Goal: Transaction & Acquisition: Purchase product/service

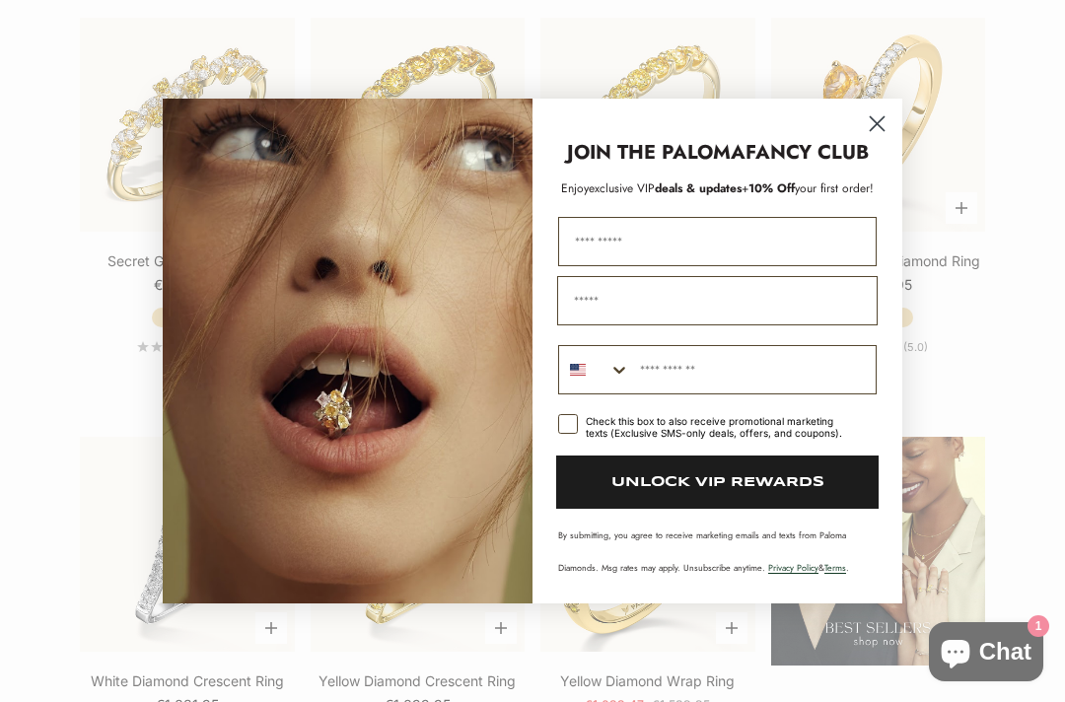
scroll to position [2060, 0]
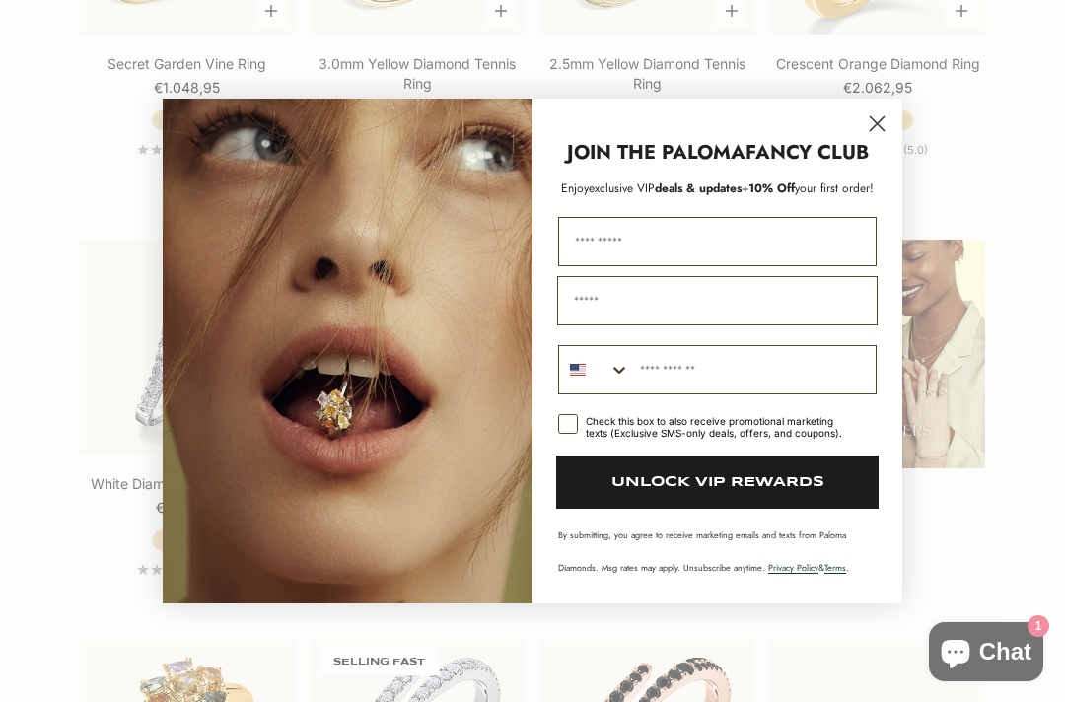
click at [872, 140] on circle "Close dialog" at bounding box center [877, 123] width 33 height 33
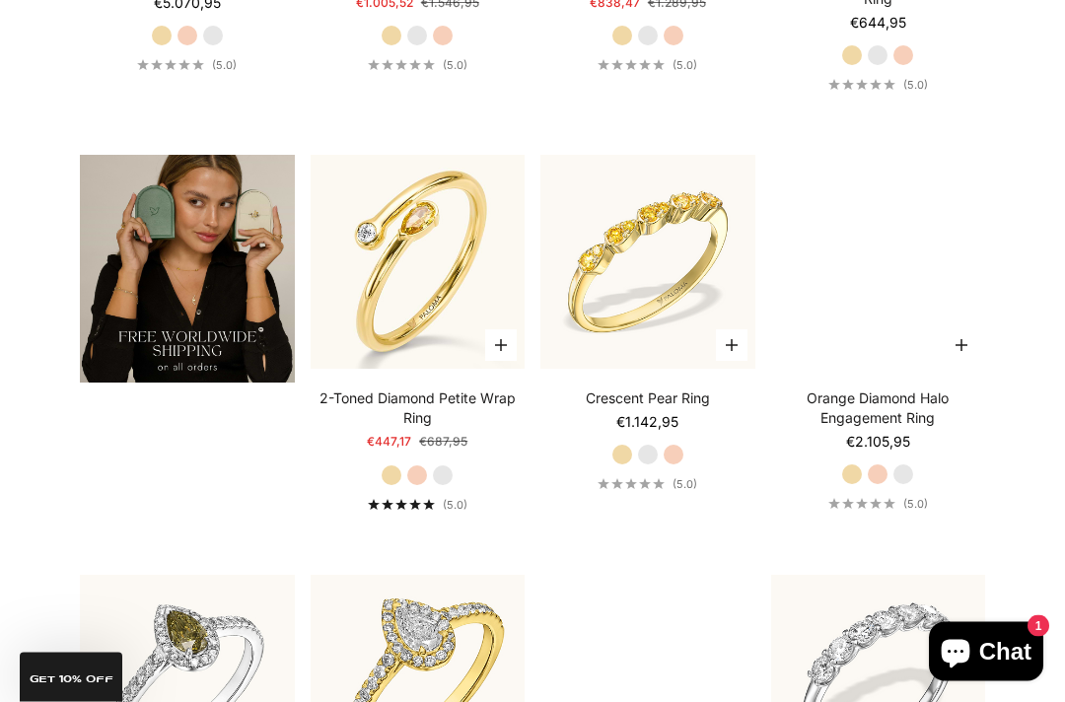
scroll to position [3000, 0]
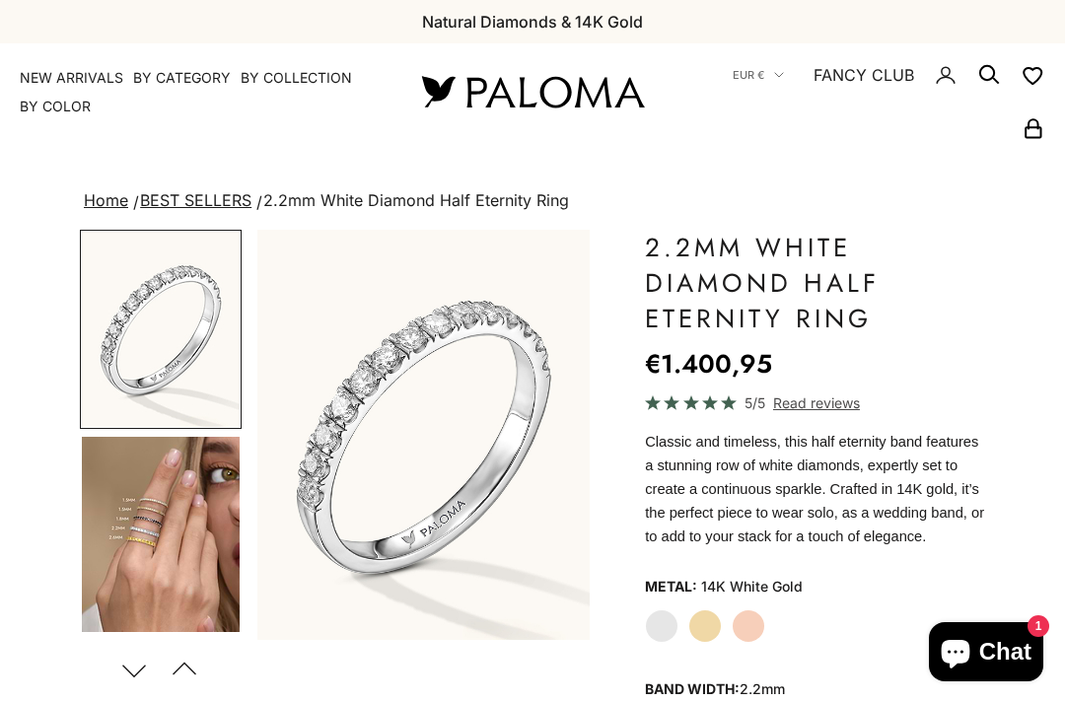
scroll to position [156, 0]
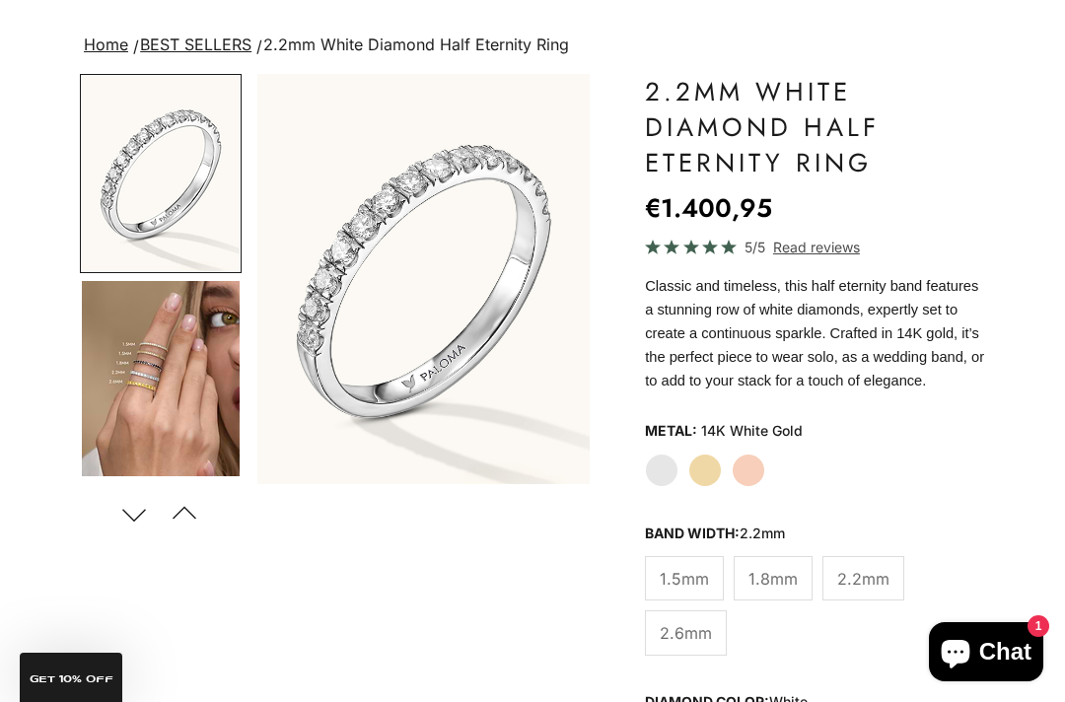
click at [133, 373] on img "Go to item 4" at bounding box center [161, 378] width 158 height 195
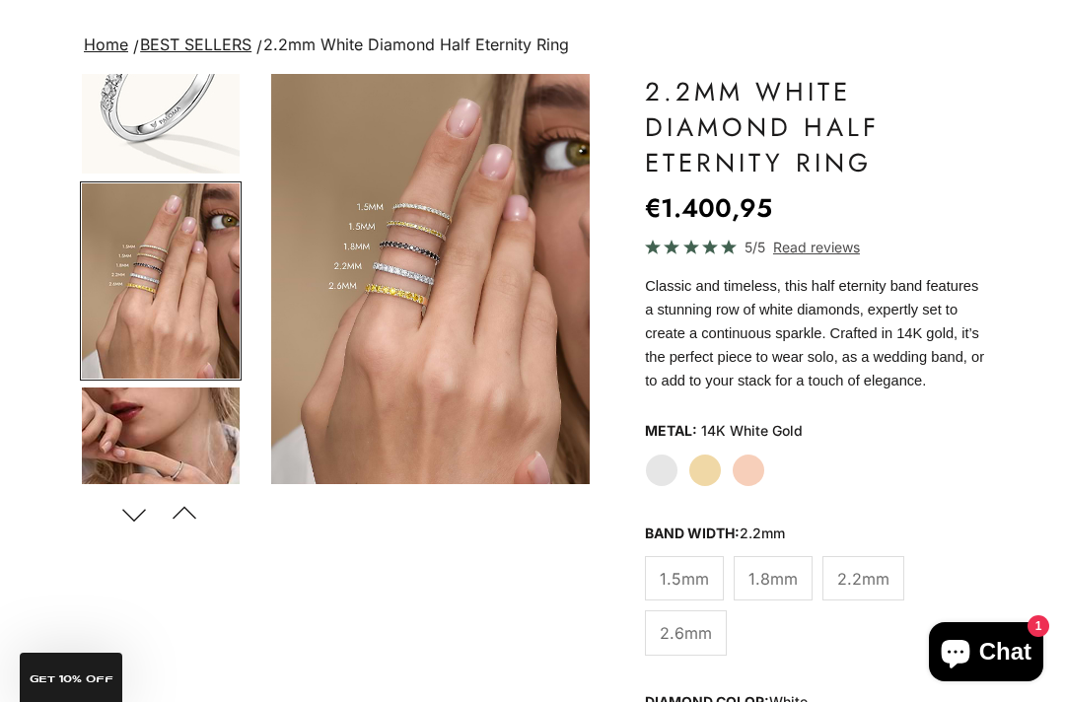
scroll to position [0, 356]
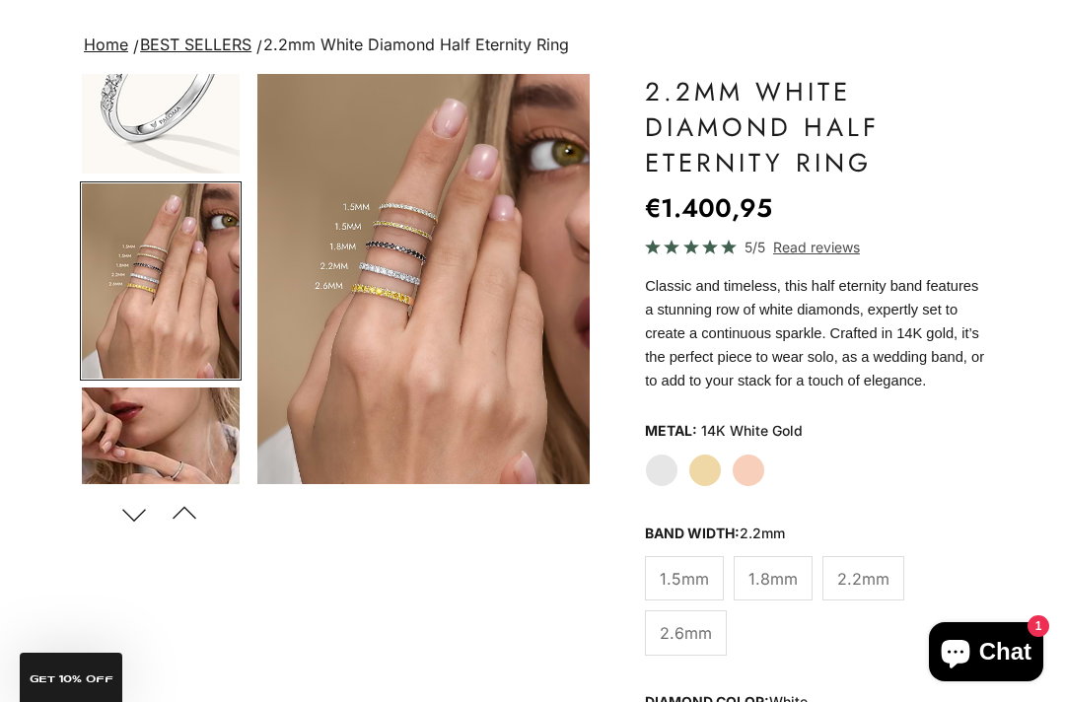
click at [107, 434] on img "Go to item 5" at bounding box center [161, 485] width 158 height 195
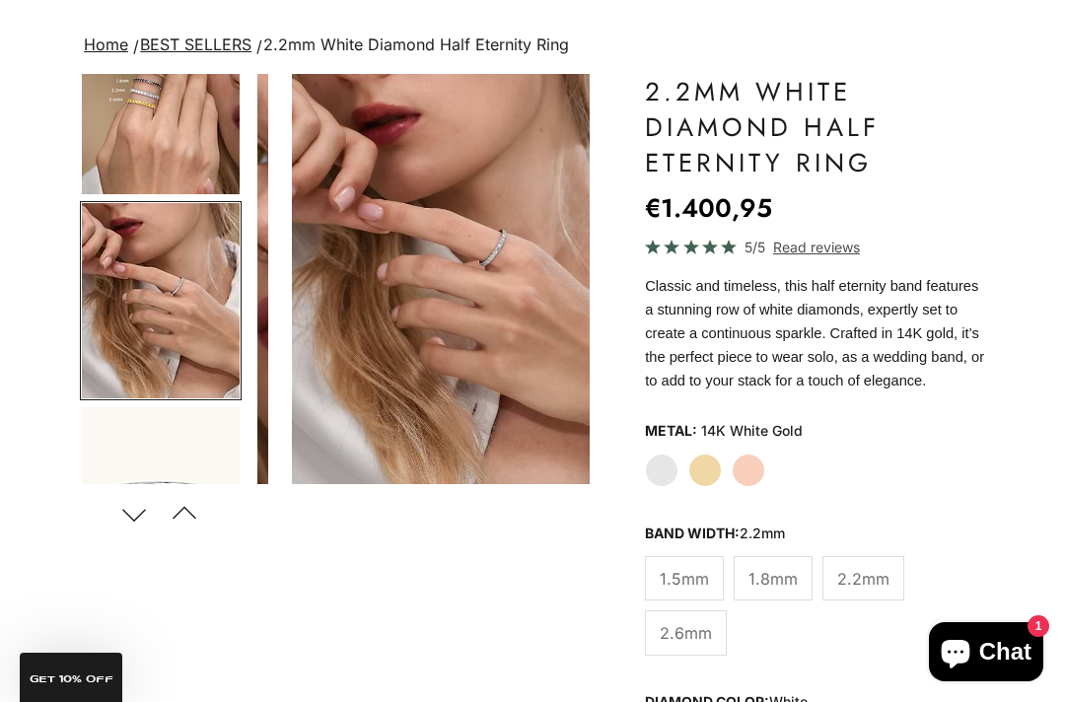
scroll to position [302, 0]
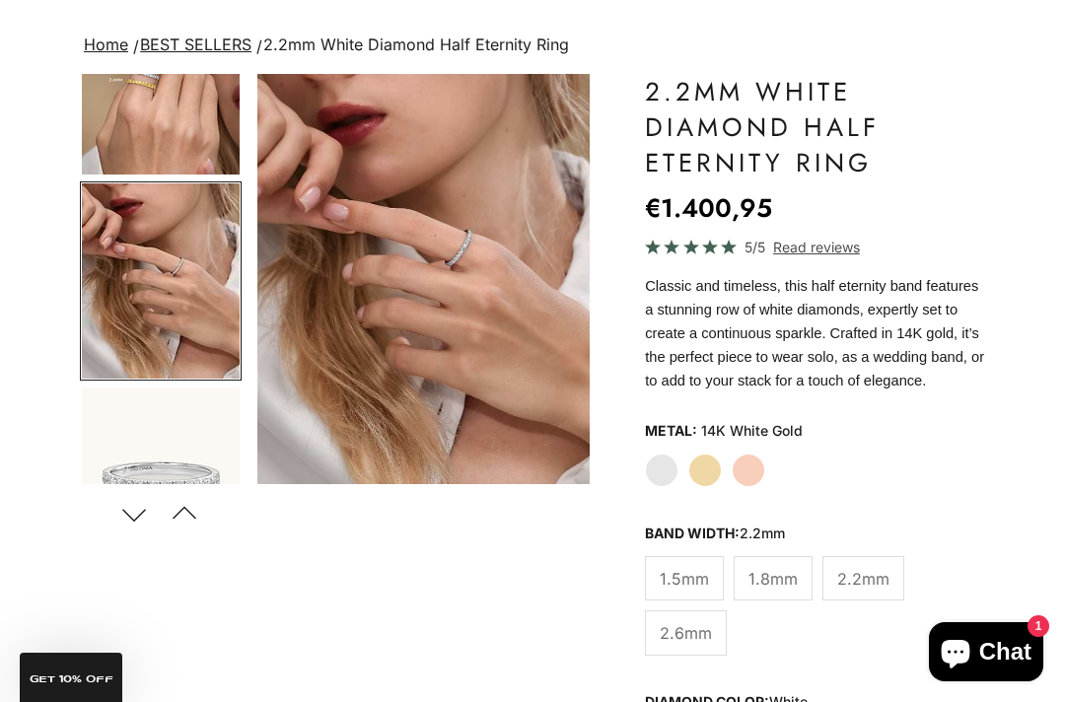
click at [130, 457] on img "Go to item 6" at bounding box center [161, 485] width 158 height 195
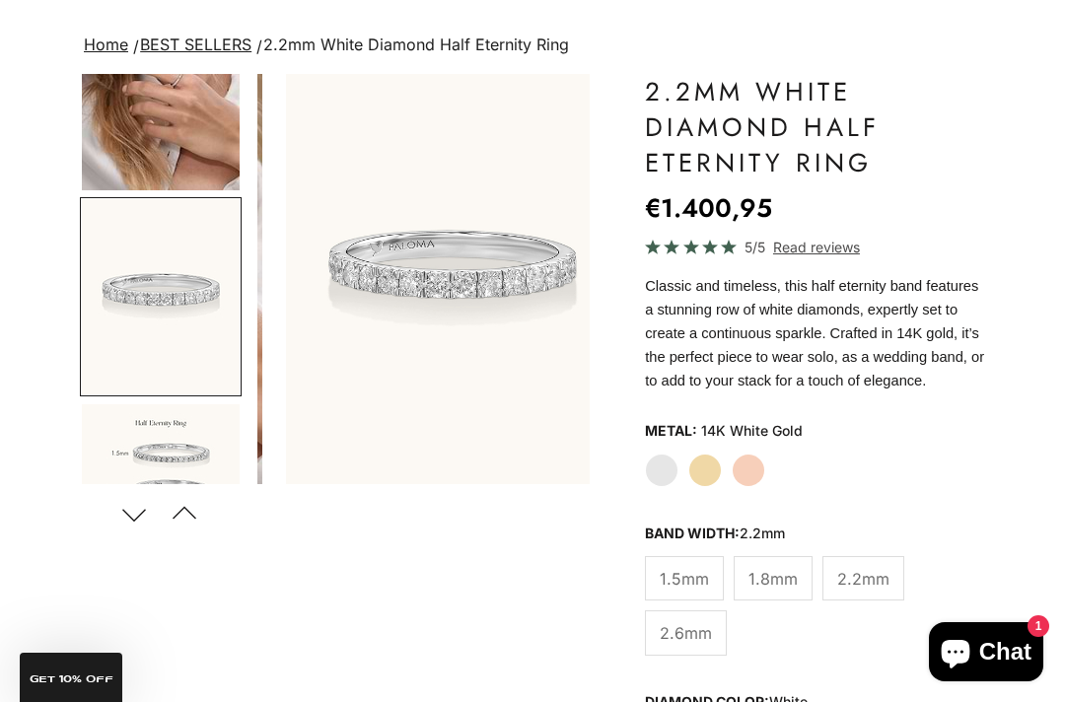
scroll to position [0, 1069]
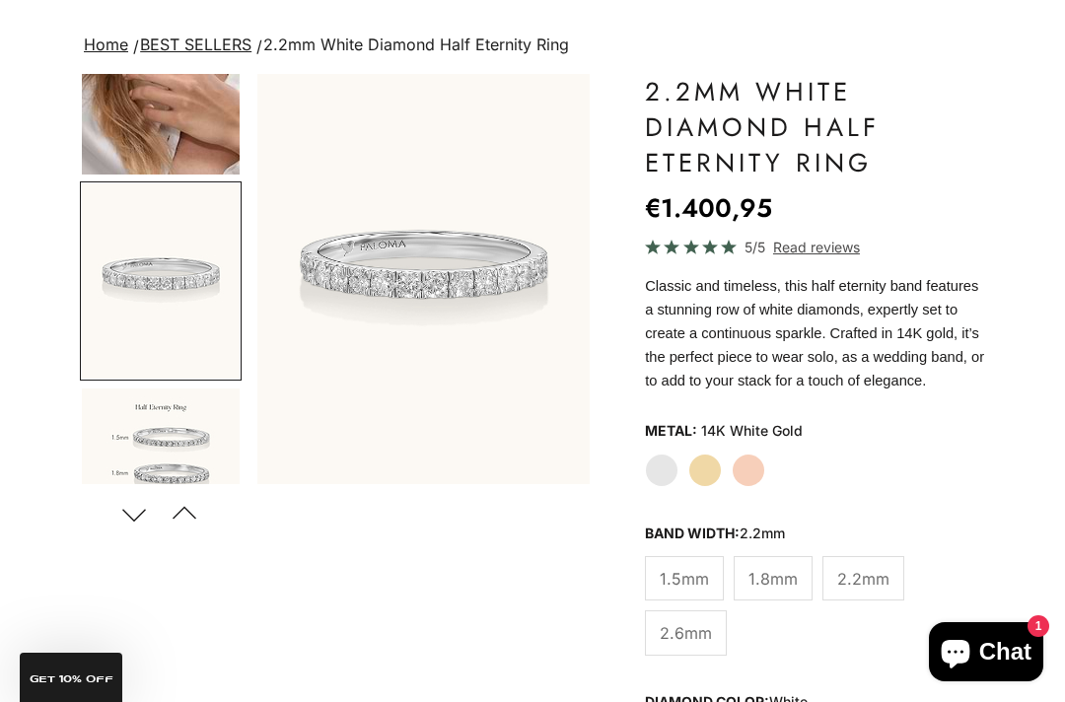
click at [123, 425] on img "Go to item 9" at bounding box center [161, 486] width 158 height 195
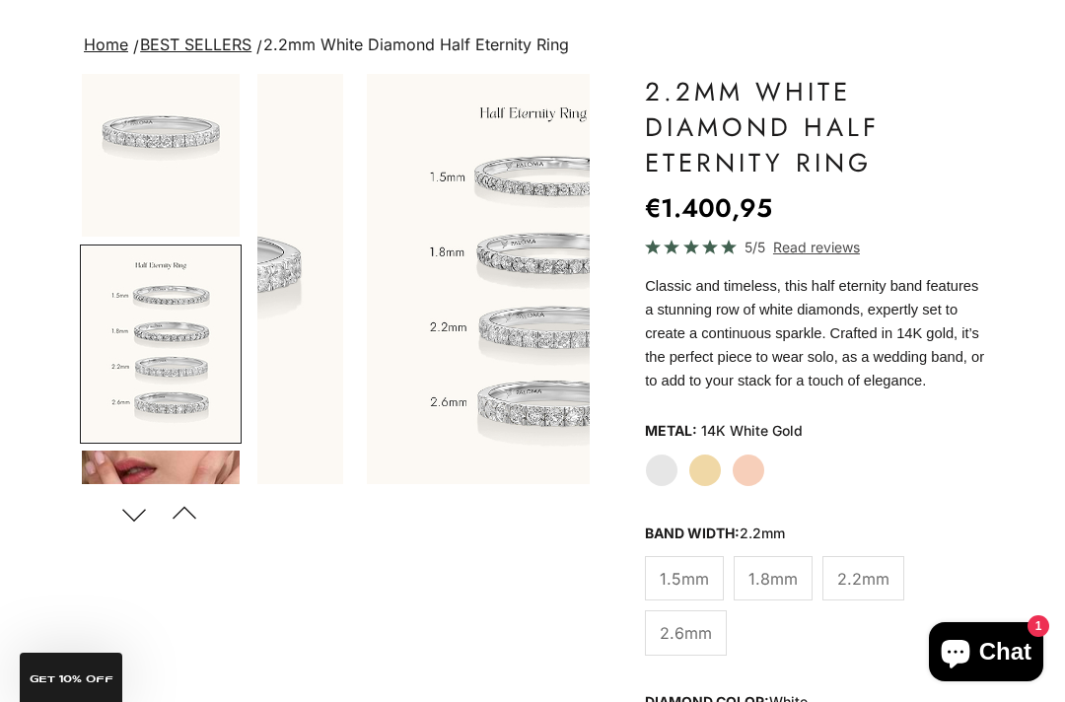
scroll to position [710, 0]
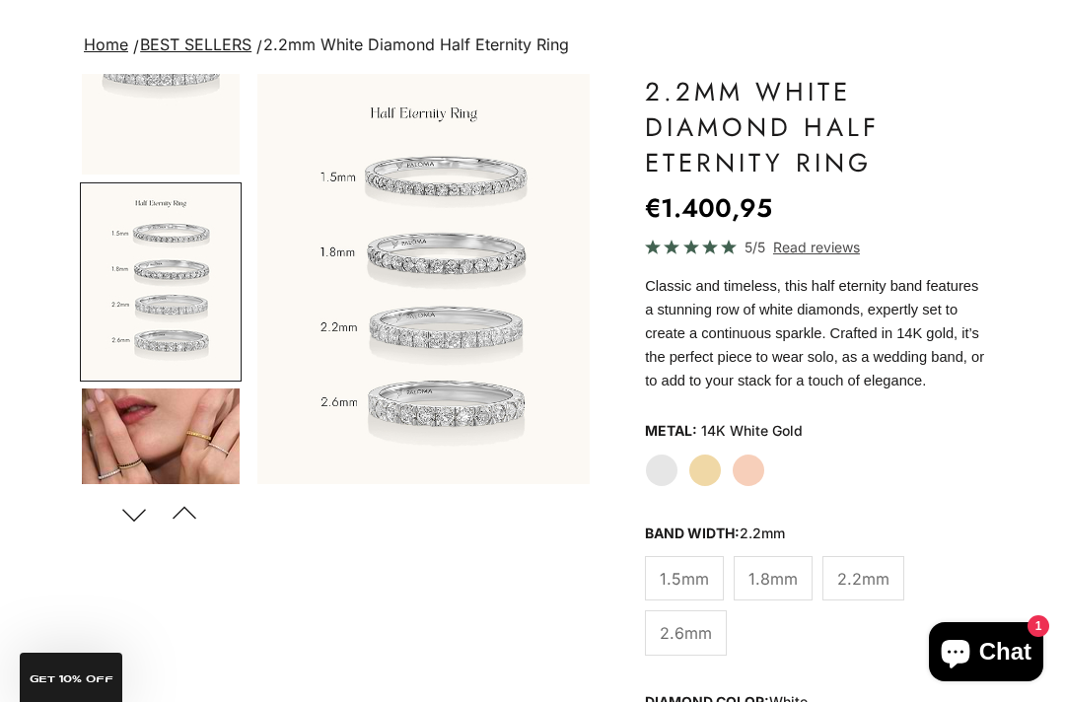
click at [145, 431] on img "Go to item 10" at bounding box center [161, 486] width 158 height 195
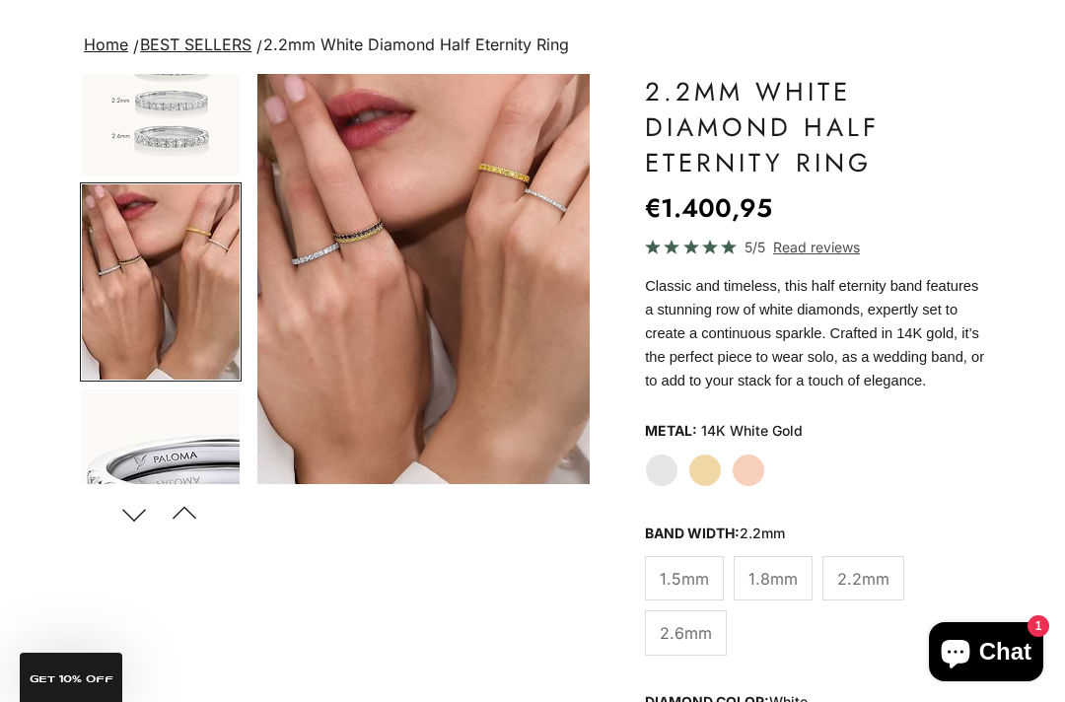
scroll to position [155, 0]
click at [687, 647] on span "2.6mm" at bounding box center [686, 634] width 52 height 26
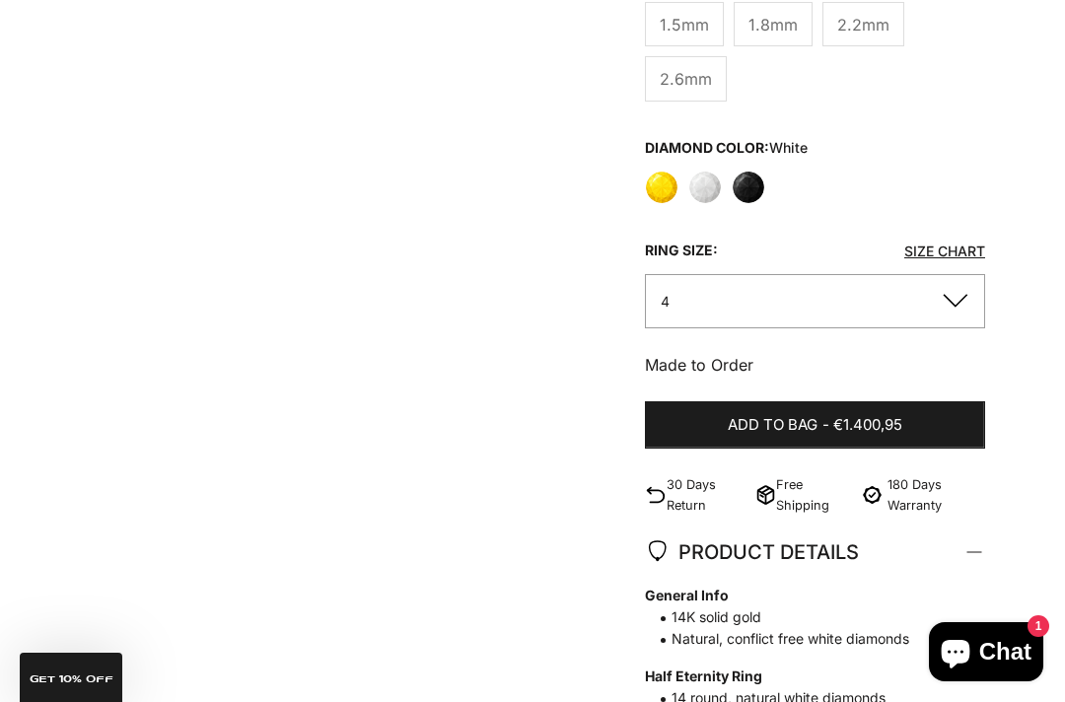
scroll to position [711, 0]
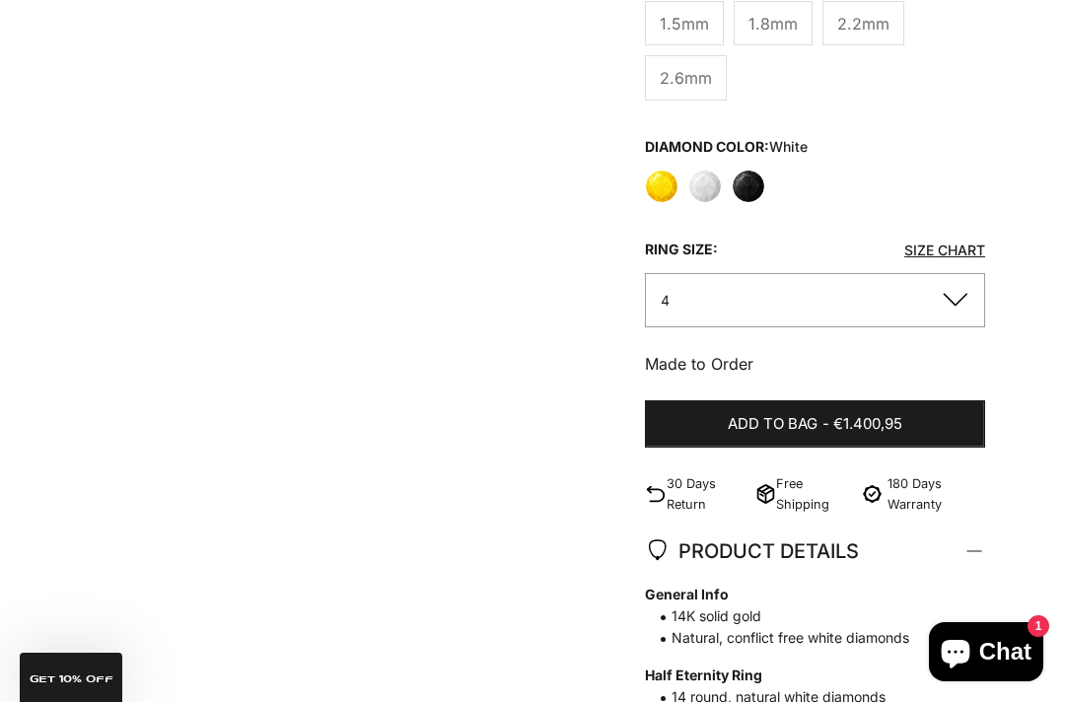
click at [812, 322] on button "4" at bounding box center [815, 300] width 340 height 54
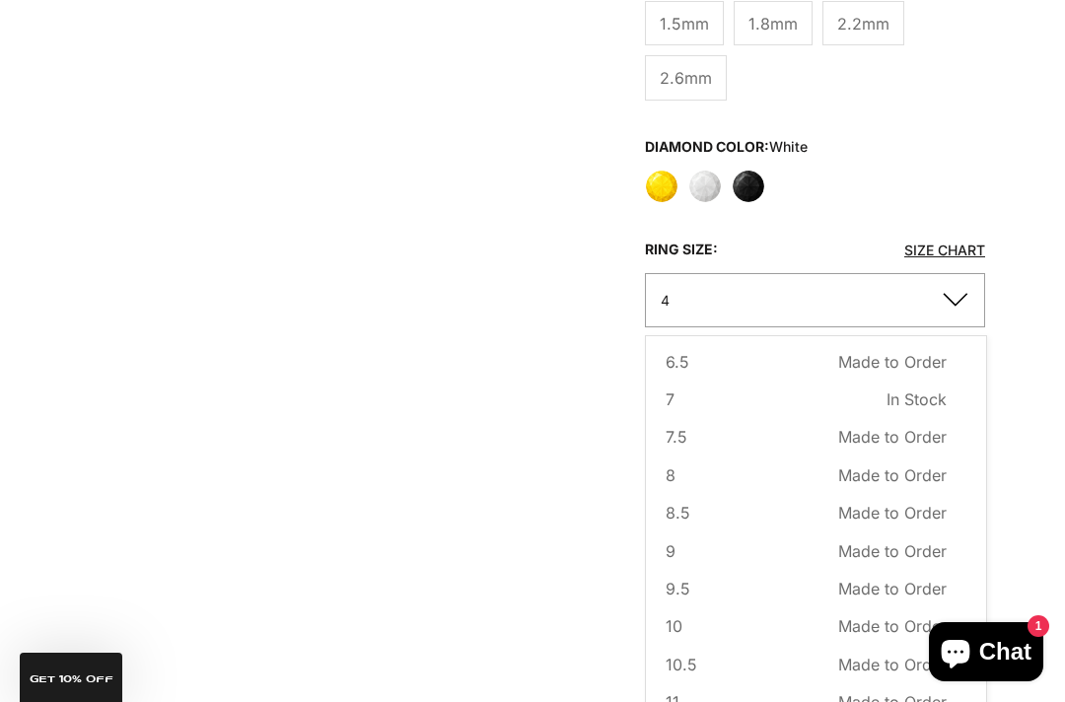
scroll to position [195, 0]
click at [766, 489] on button "8 Made to Order Sold out" at bounding box center [806, 477] width 281 height 26
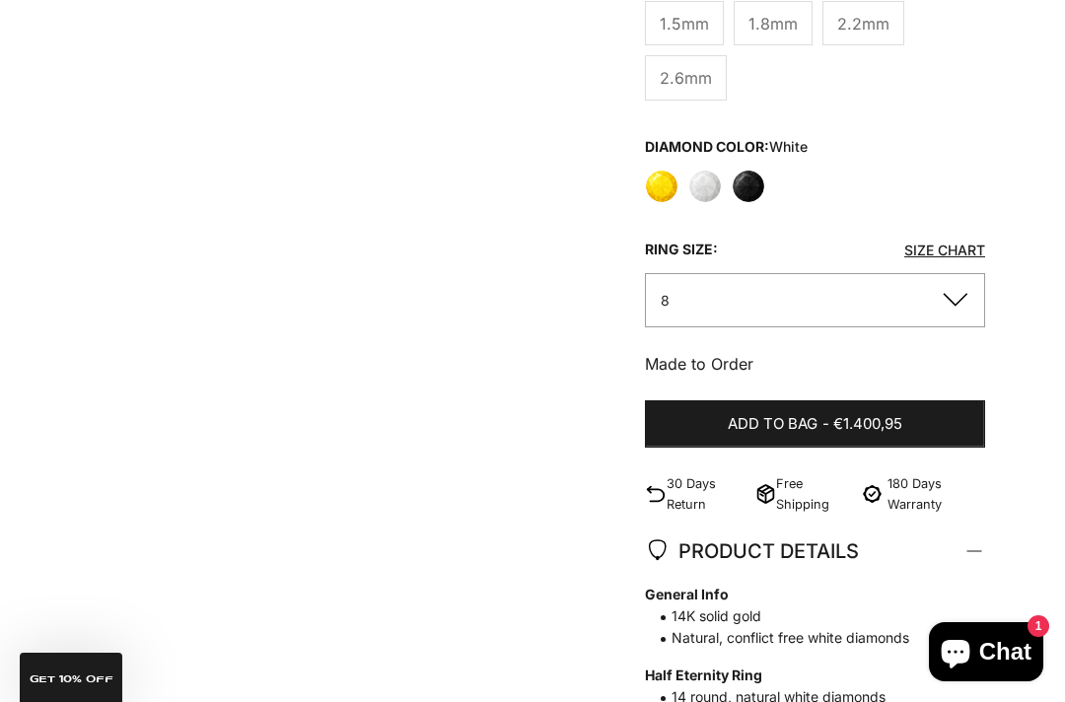
click at [812, 322] on button "8" at bounding box center [815, 300] width 340 height 54
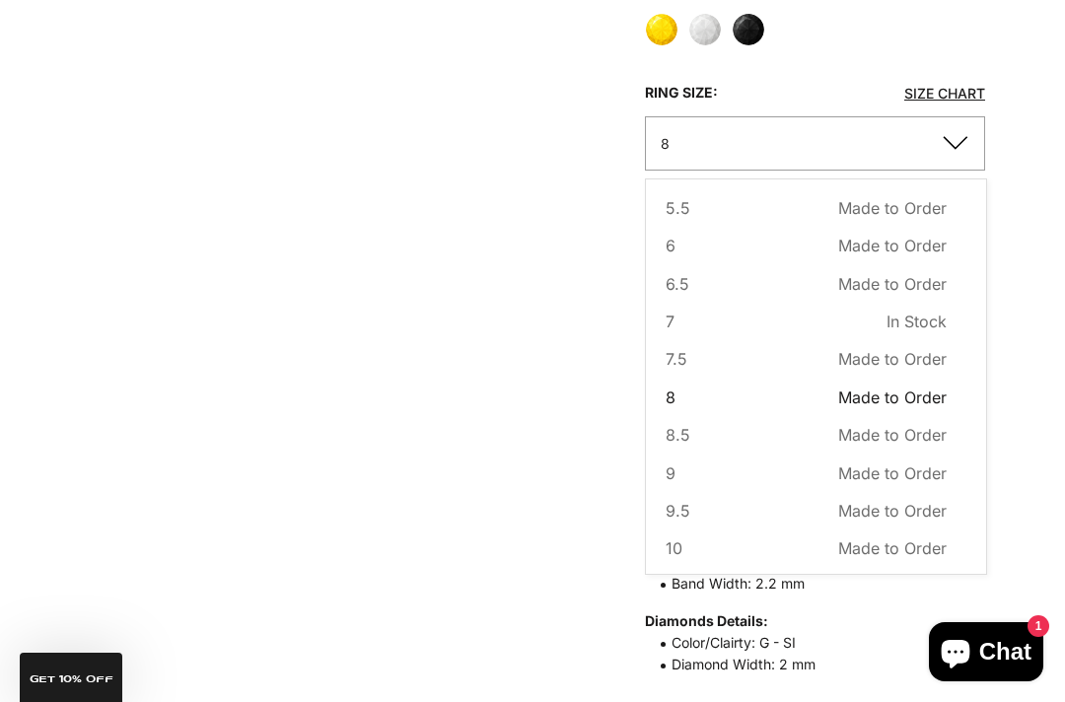
click at [711, 410] on button "8 Made to Order Sold out" at bounding box center [806, 398] width 281 height 26
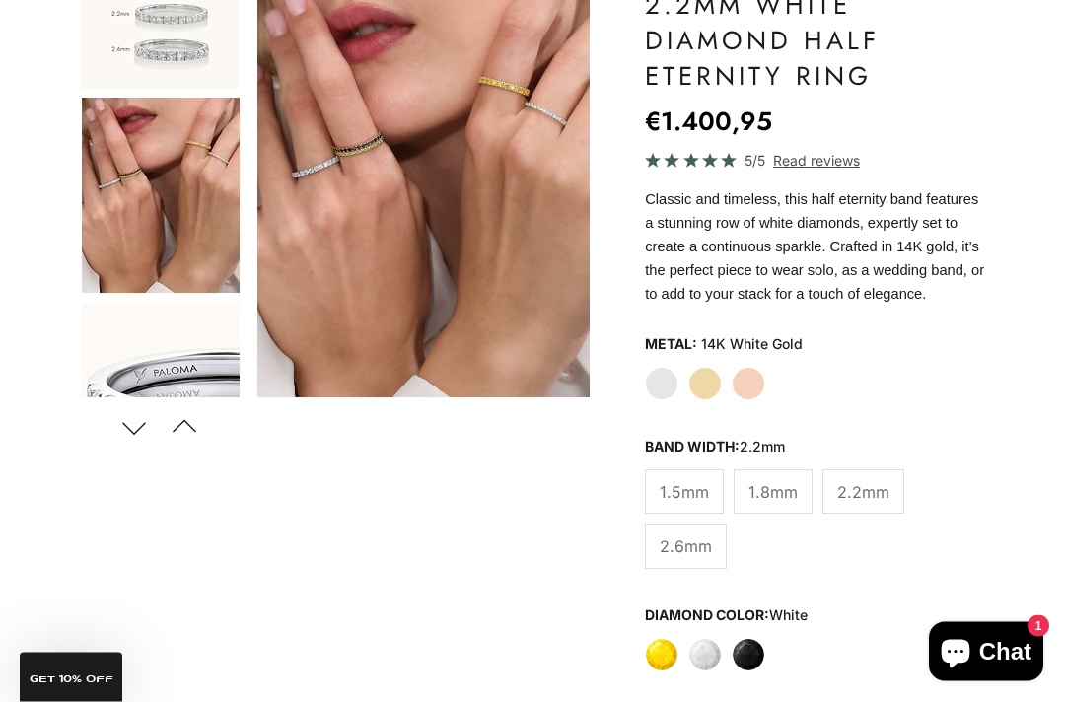
scroll to position [244, 0]
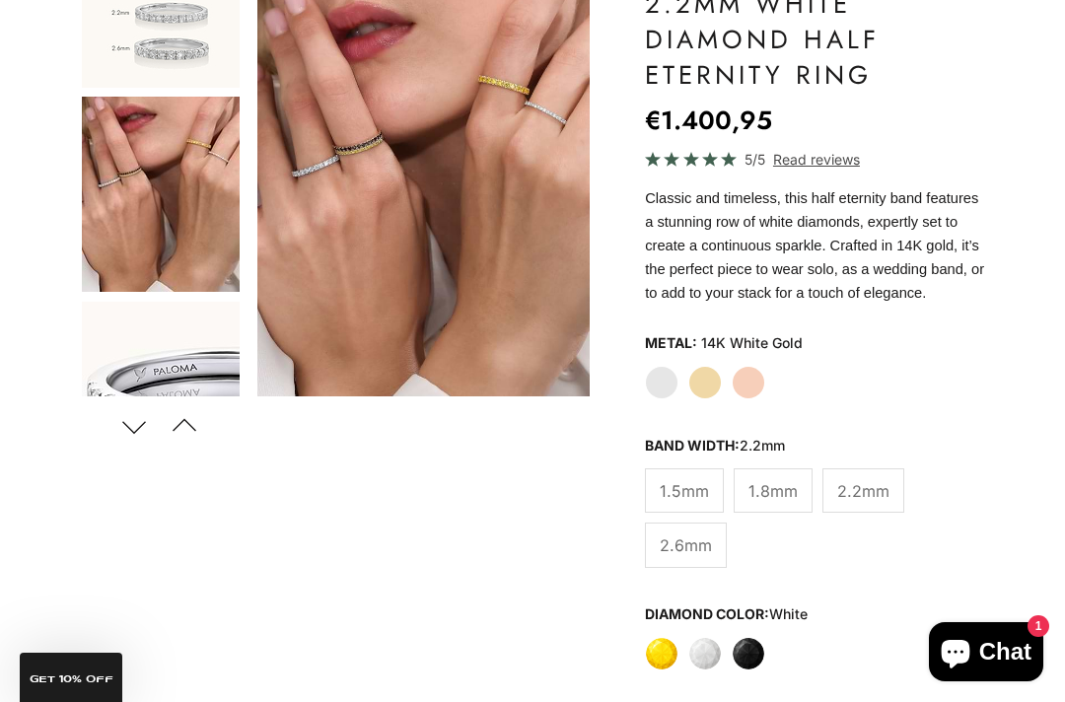
click at [697, 558] on span "2.6mm" at bounding box center [686, 546] width 52 height 26
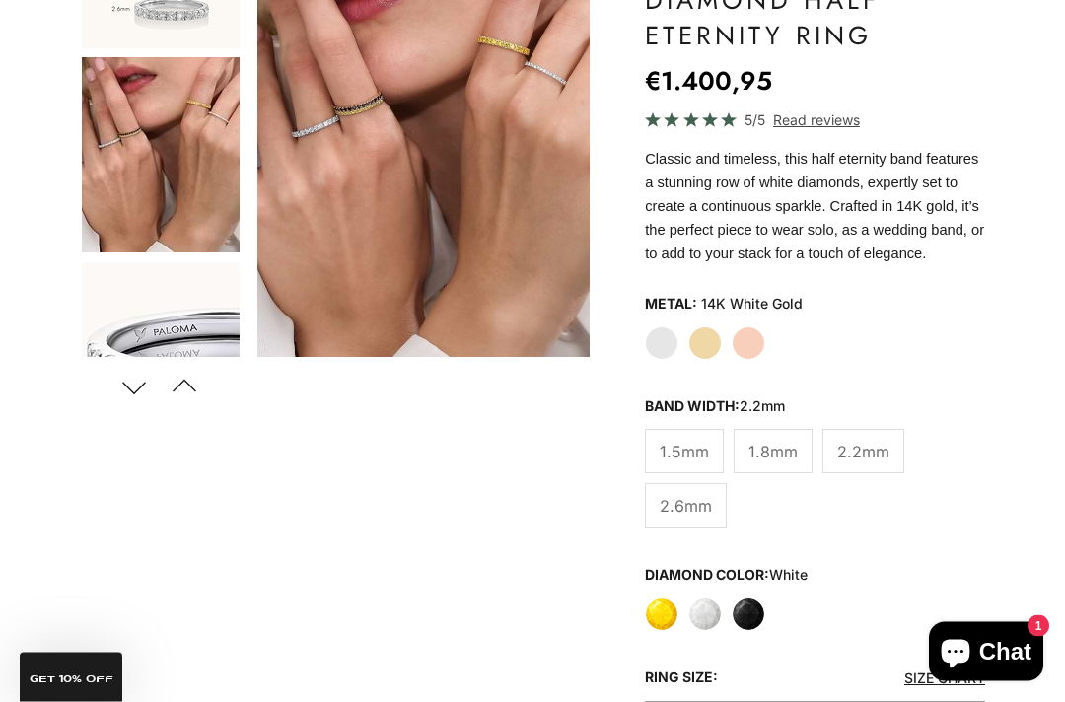
scroll to position [285, 0]
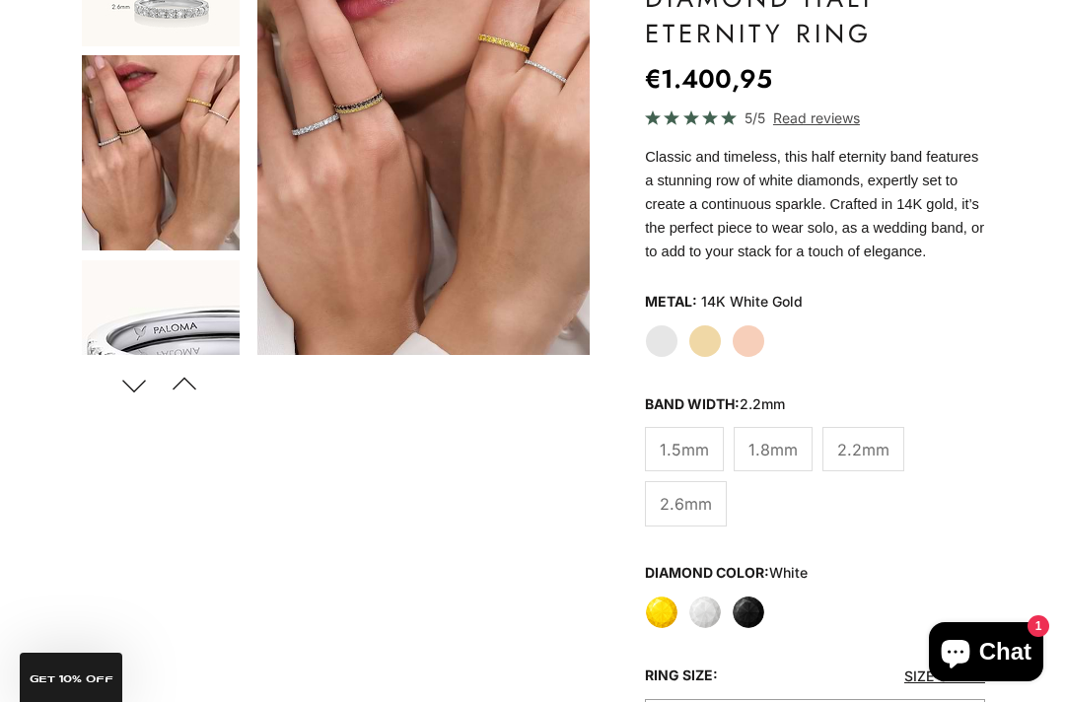
click at [860, 463] on span "2.2mm" at bounding box center [863, 450] width 52 height 26
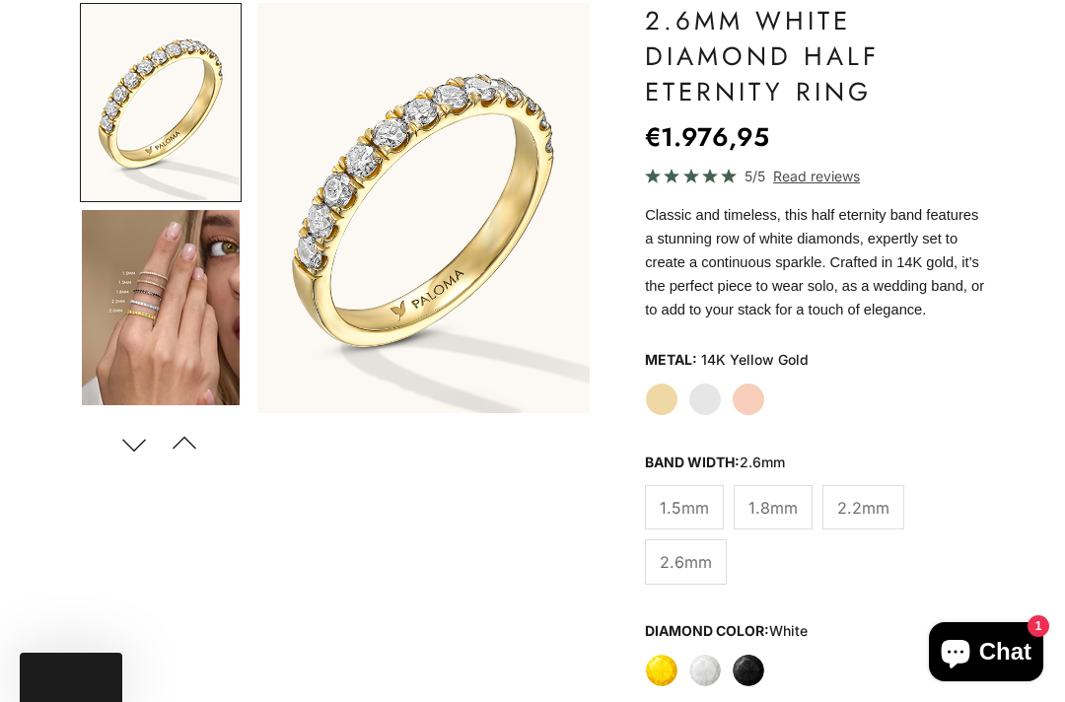
scroll to position [232, 0]
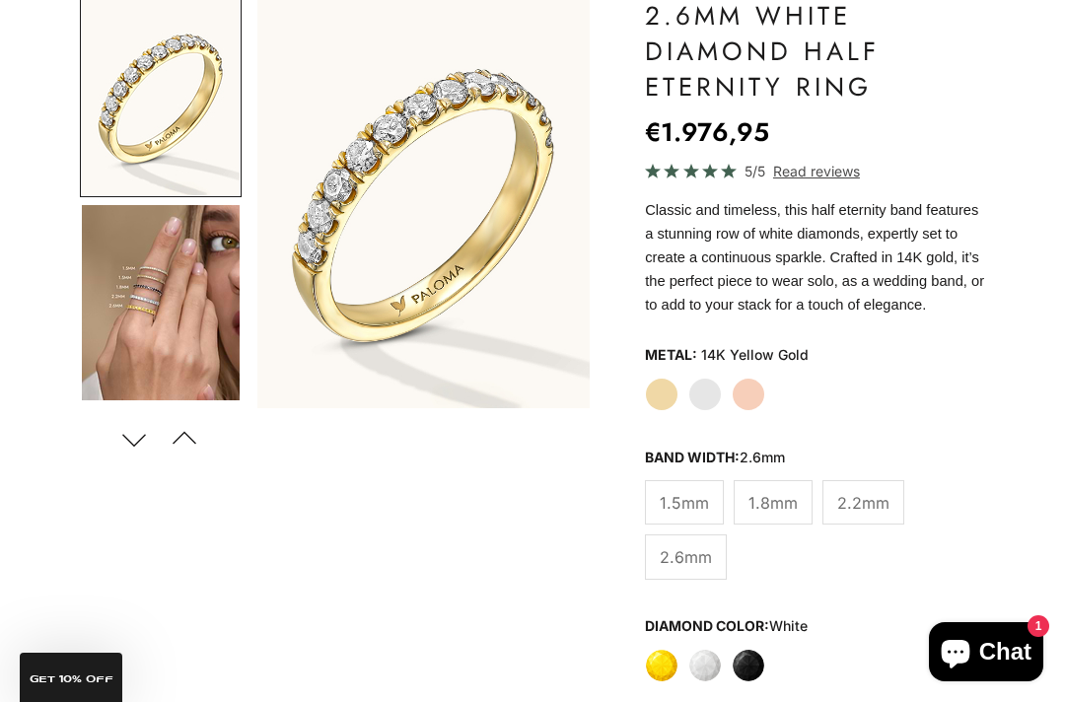
click at [136, 308] on img "Go to item 4" at bounding box center [161, 302] width 158 height 195
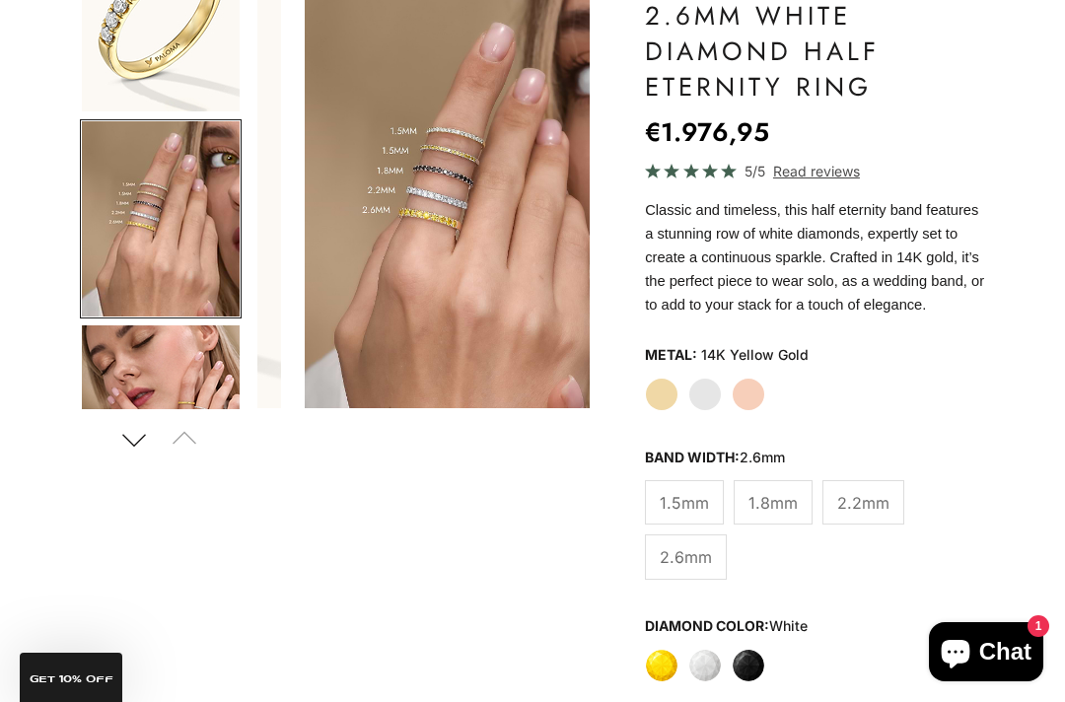
scroll to position [97, 0]
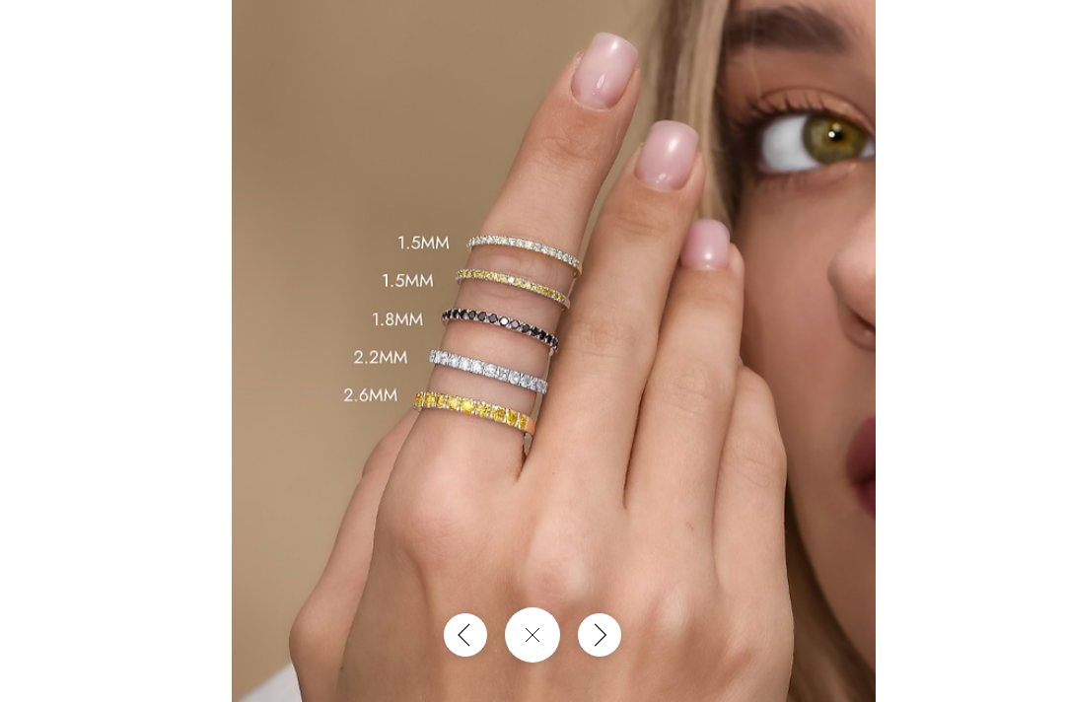
click at [551, 412] on img at bounding box center [554, 382] width 644 height 795
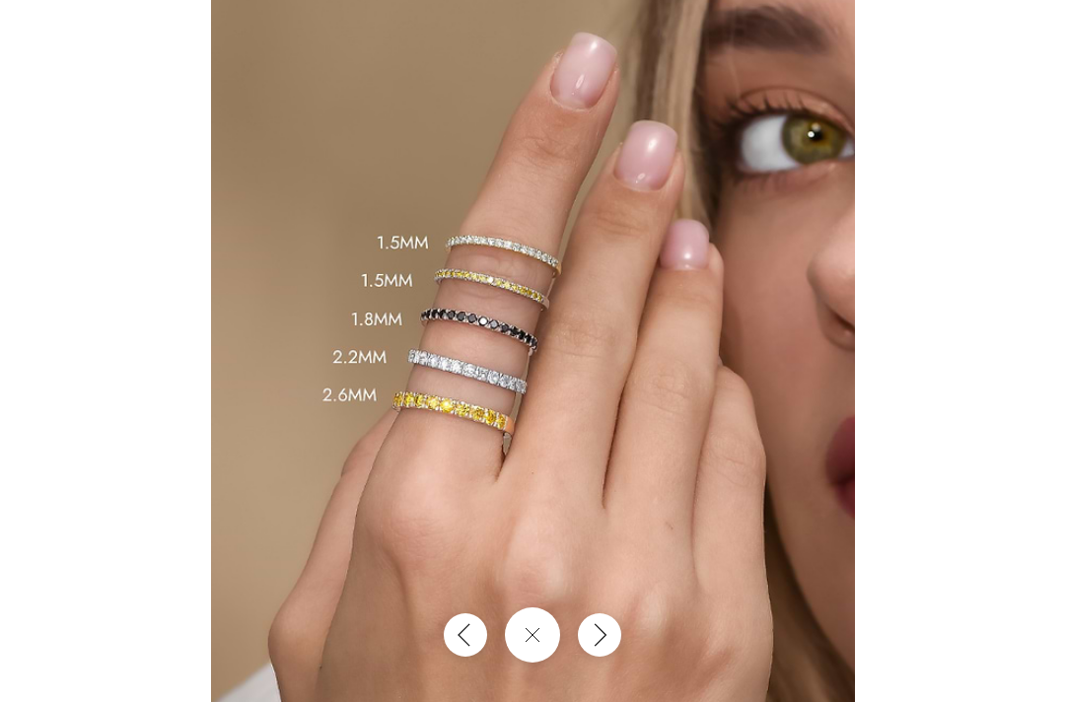
click at [66, 39] on div at bounding box center [532, 351] width 1065 height 702
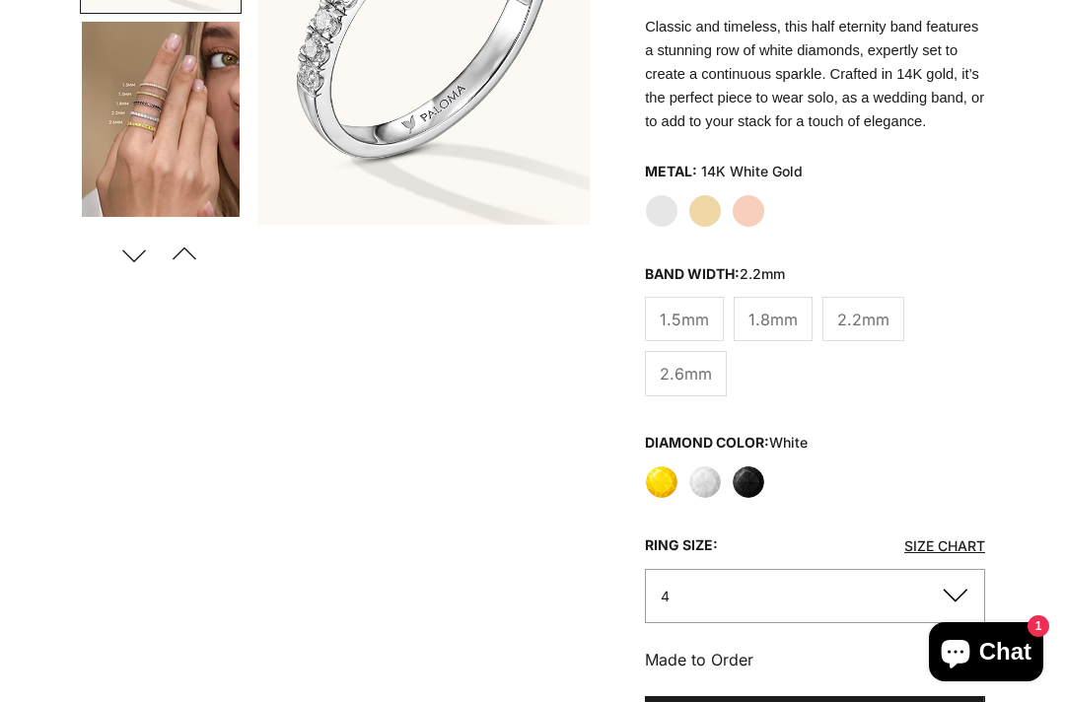
scroll to position [415, 0]
click at [690, 387] on span "2.6mm" at bounding box center [686, 374] width 52 height 26
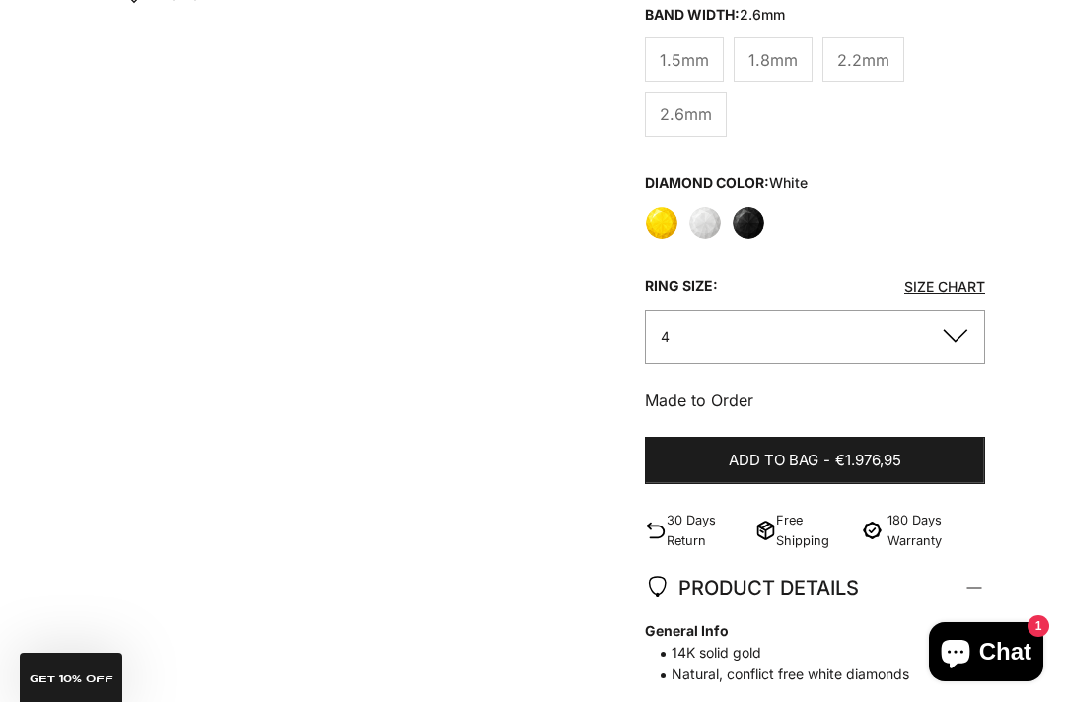
scroll to position [678, 0]
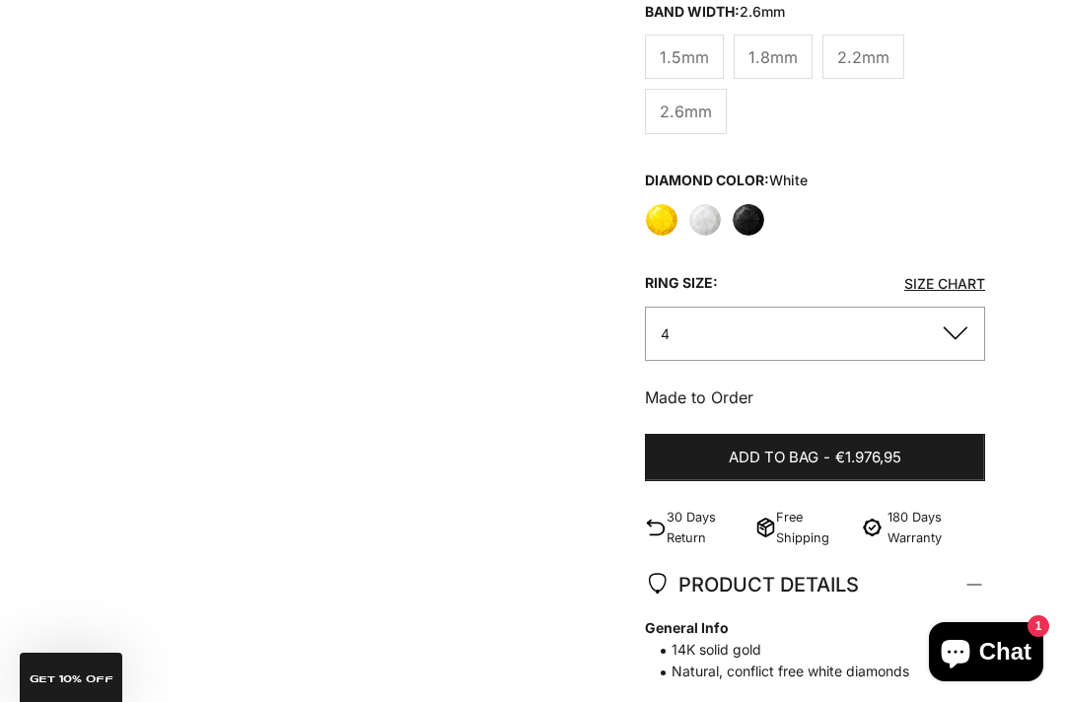
click at [805, 355] on button "4" at bounding box center [815, 334] width 340 height 54
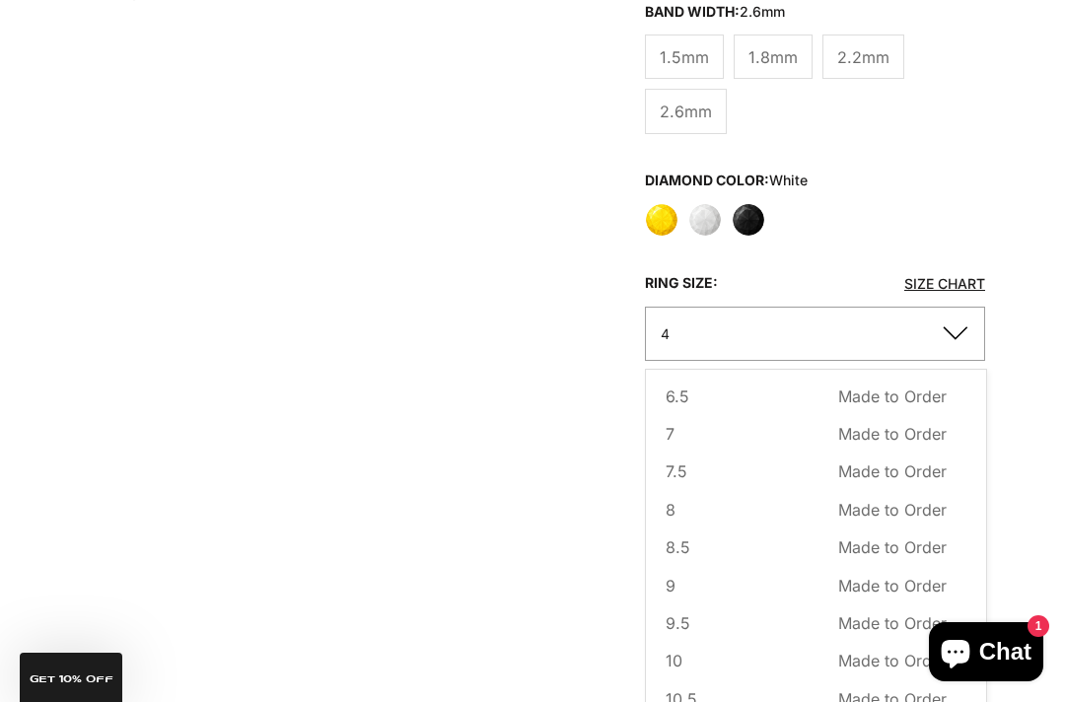
scroll to position [195, 0]
click at [821, 523] on button "8 Made to Order Sold out" at bounding box center [806, 510] width 281 height 26
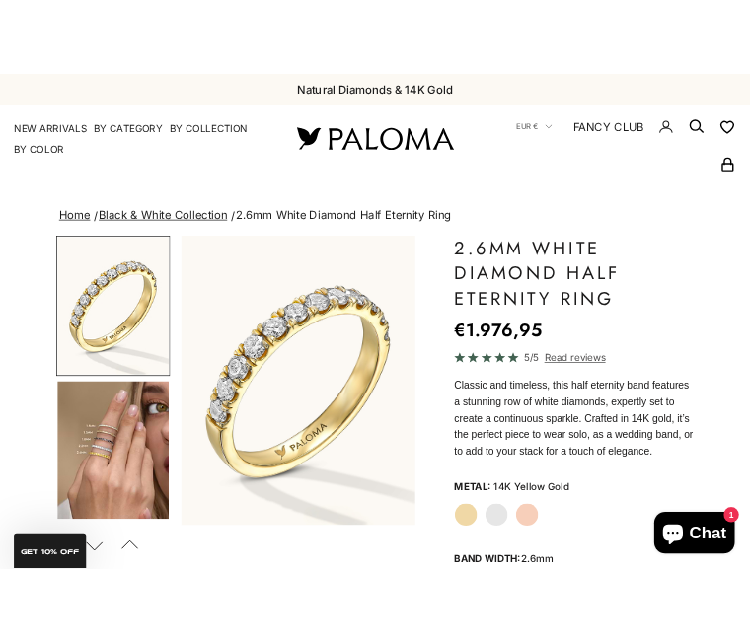
scroll to position [0, 80]
